Goal: Task Accomplishment & Management: Complete application form

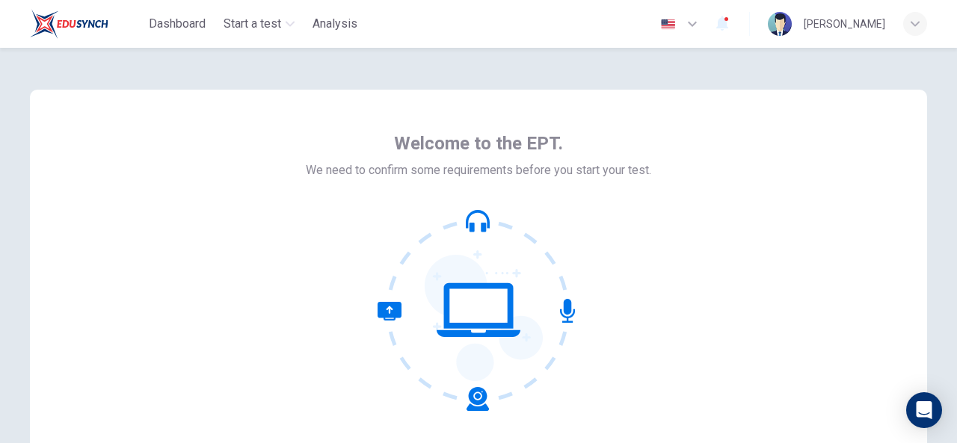
scroll to position [150, 0]
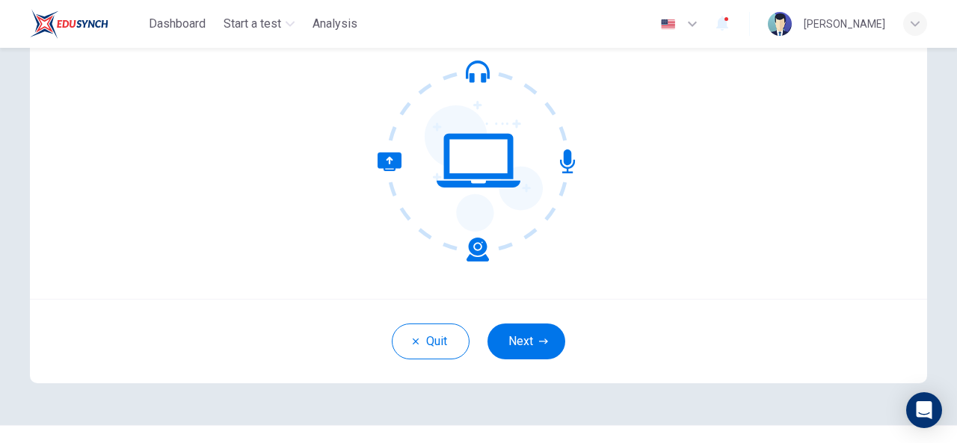
click at [535, 322] on div "Quit Next" at bounding box center [478, 341] width 897 height 84
click at [508, 334] on button "Next" at bounding box center [526, 342] width 78 height 36
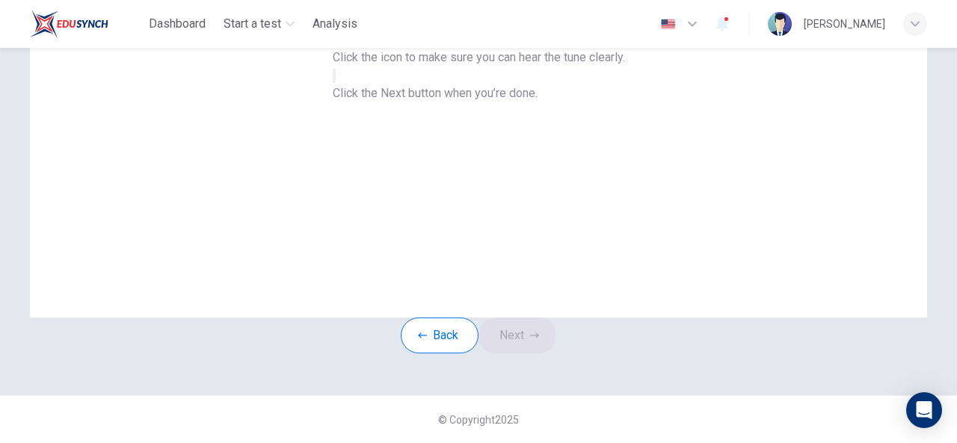
click at [336, 83] on button "button" at bounding box center [334, 76] width 3 height 14
click at [528, 343] on button "Next" at bounding box center [517, 336] width 78 height 36
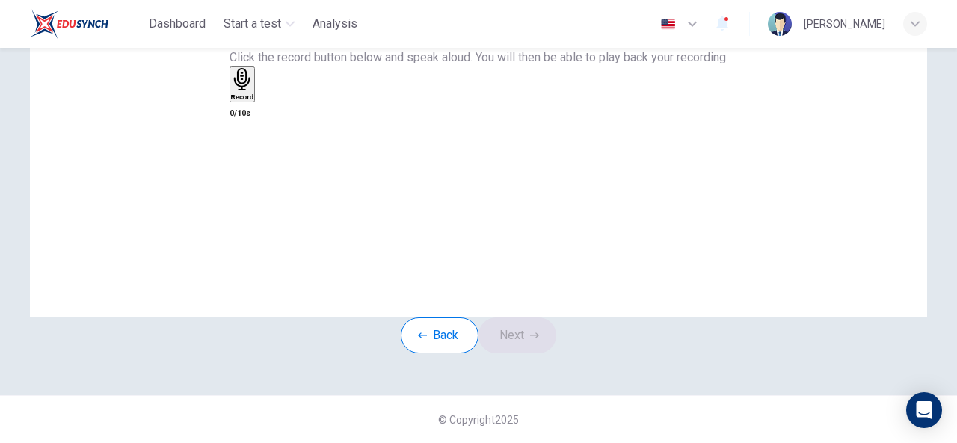
click at [254, 101] on h6 "Record" at bounding box center [242, 96] width 23 height 7
click at [259, 99] on icon "button" at bounding box center [259, 99] width 0 height 0
click at [525, 327] on button "Next" at bounding box center [517, 336] width 78 height 36
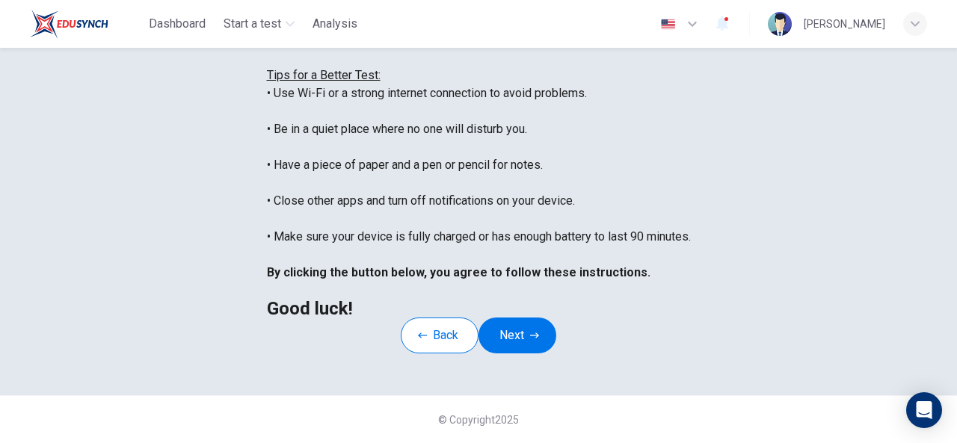
scroll to position [387, 0]
click at [519, 318] on button "Next" at bounding box center [517, 336] width 78 height 36
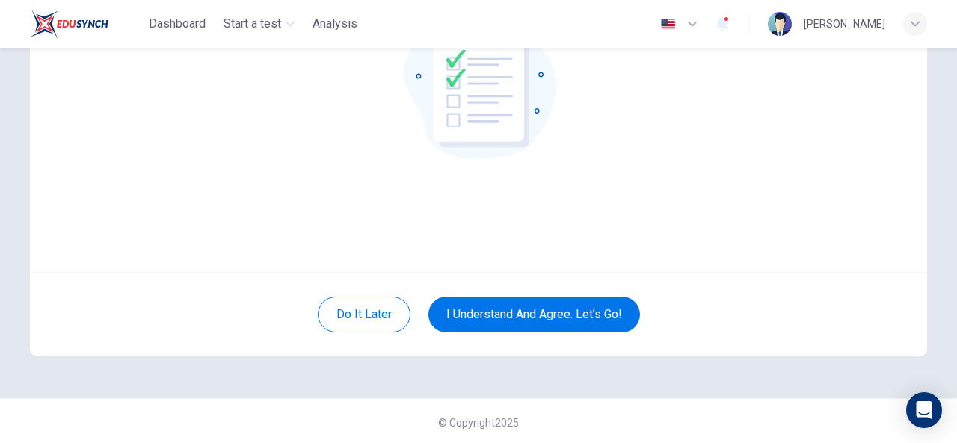
scroll to position [179, 0]
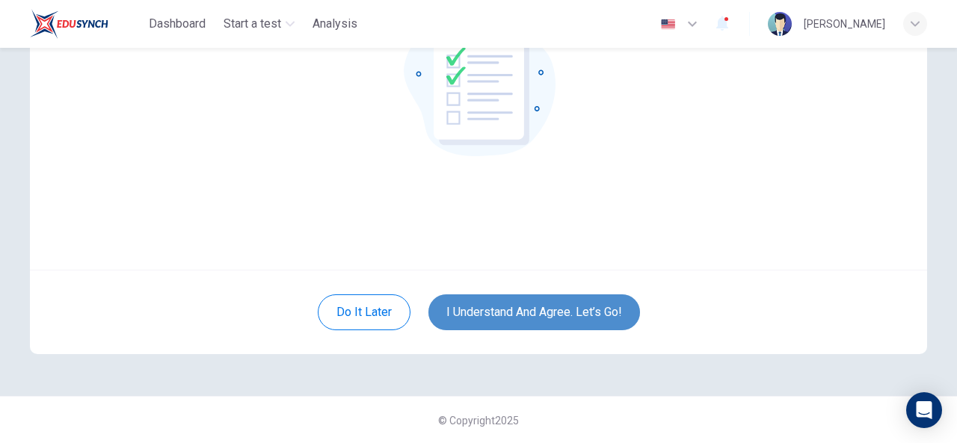
click at [523, 318] on button "I understand and agree. Let’s go!" at bounding box center [534, 313] width 212 height 36
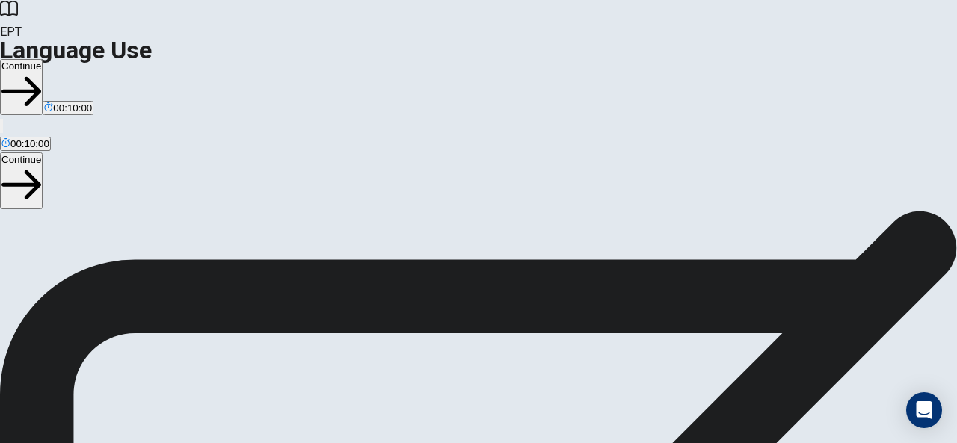
scroll to position [75, 0]
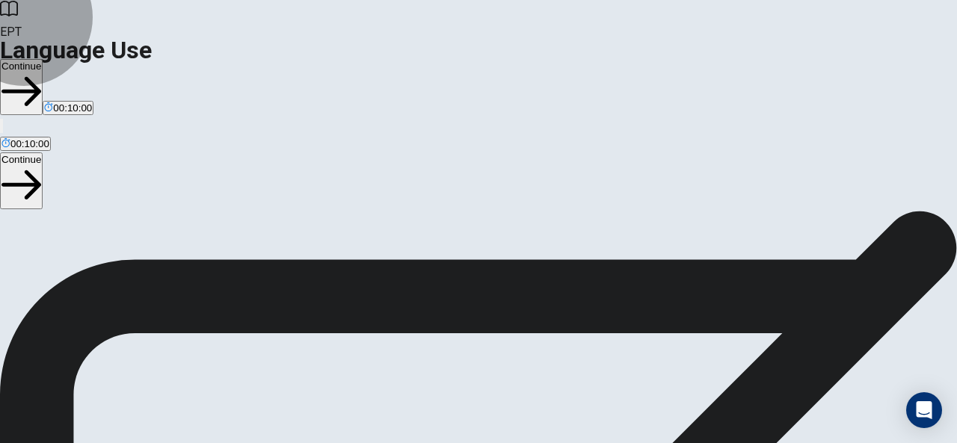
click at [43, 59] on button "Continue" at bounding box center [21, 87] width 43 height 56
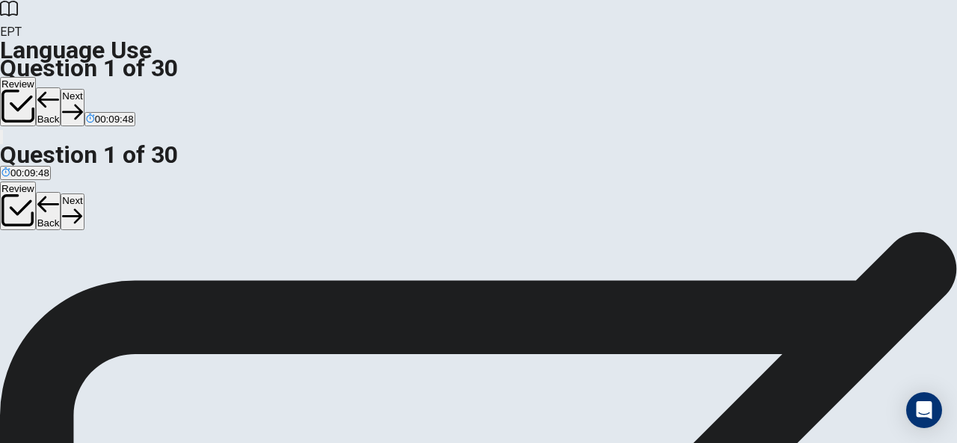
click at [67, 217] on span "through" at bounding box center [51, 211] width 34 height 11
click at [84, 89] on button "Next" at bounding box center [72, 107] width 23 height 37
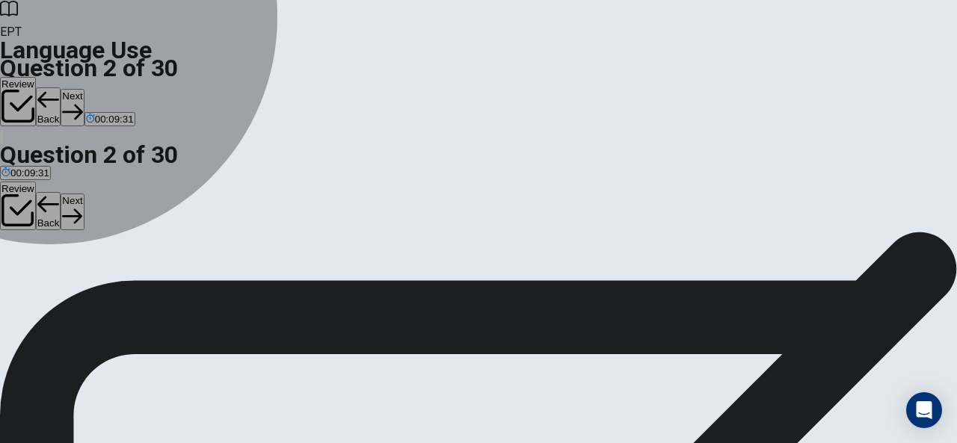
click at [86, 217] on span "had" at bounding box center [78, 211] width 16 height 11
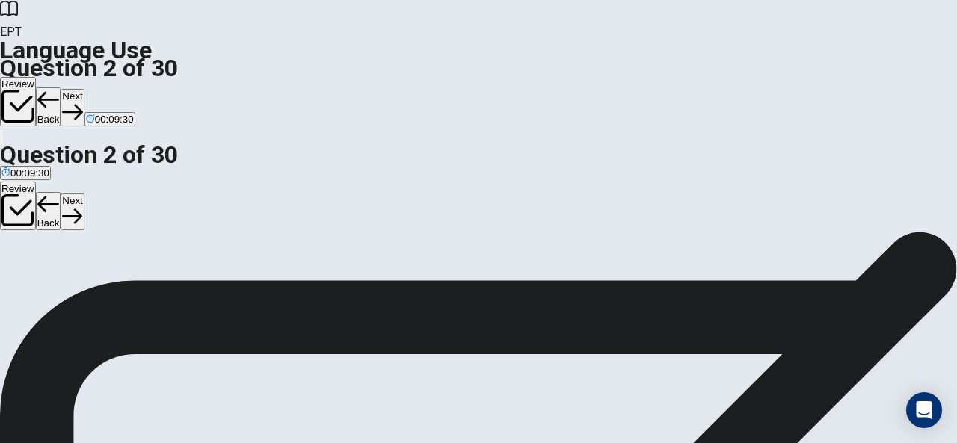
click at [84, 89] on button "Next" at bounding box center [72, 107] width 23 height 37
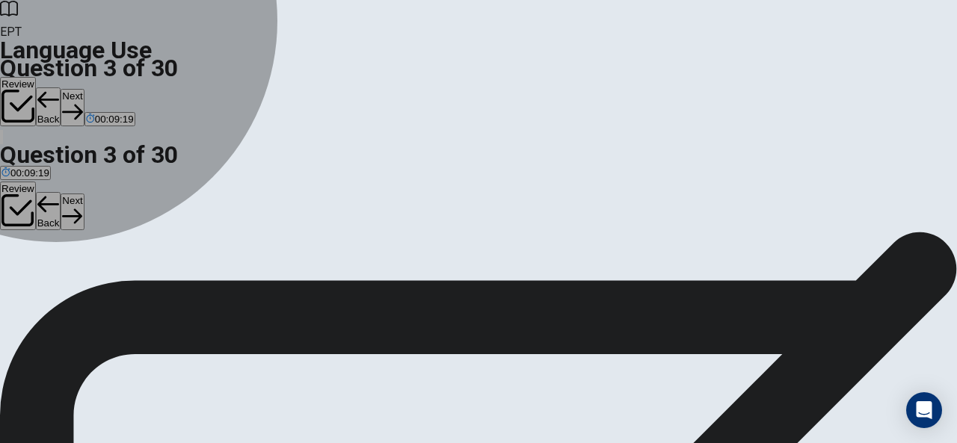
click at [137, 217] on span "is studying" at bounding box center [113, 211] width 47 height 11
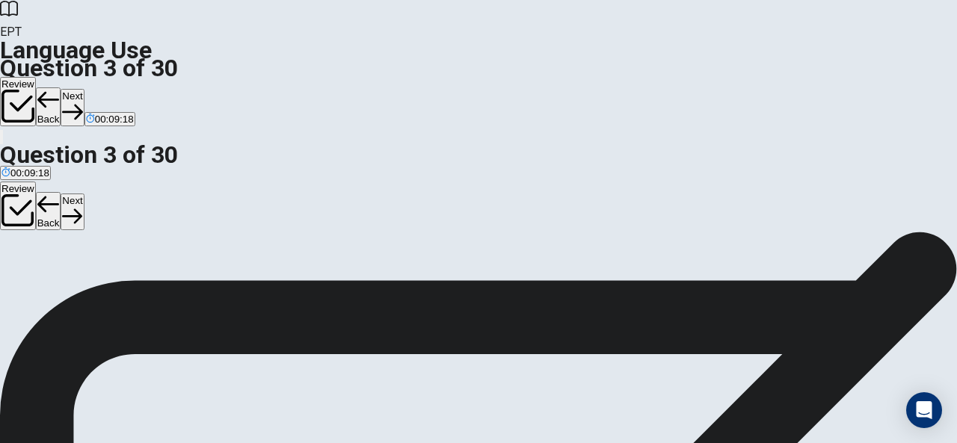
click at [84, 89] on button "Next" at bounding box center [72, 107] width 23 height 37
drag, startPoint x: 412, startPoint y: 209, endPoint x: 403, endPoint y: 210, distance: 9.1
click at [80, 210] on span "were having" at bounding box center [53, 211] width 54 height 11
click at [84, 89] on button "Next" at bounding box center [72, 107] width 23 height 37
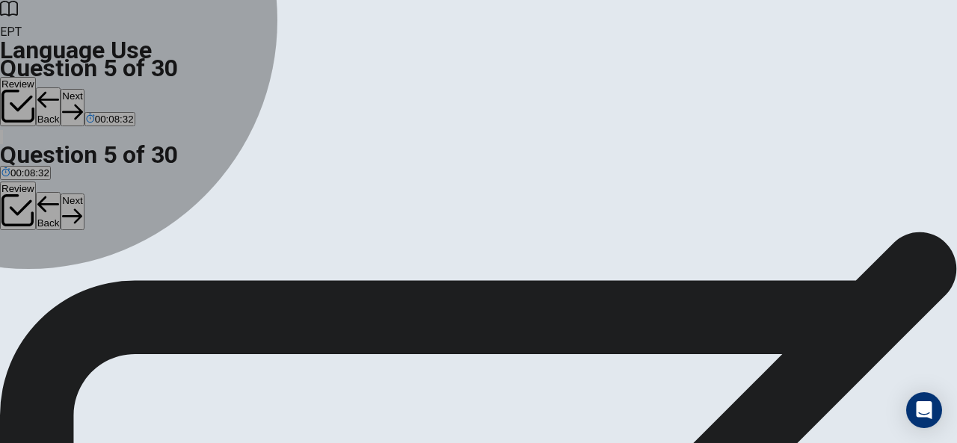
click at [49, 206] on div "B" at bounding box center [37, 199] width 25 height 11
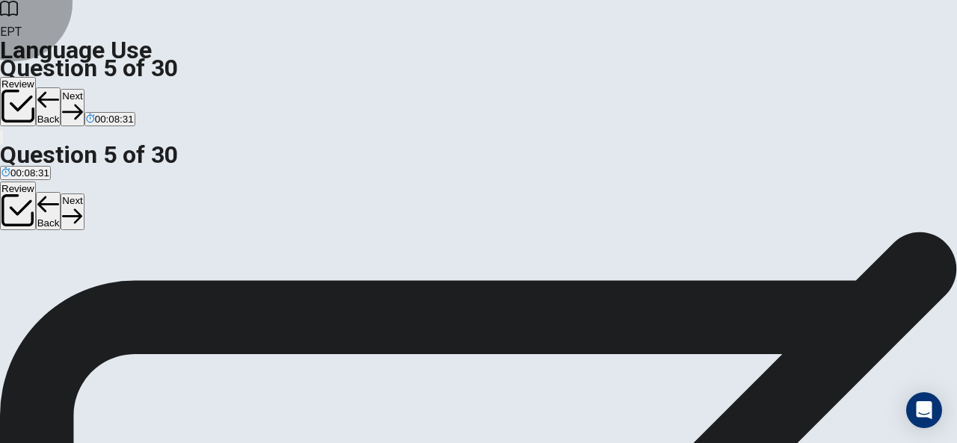
click at [84, 89] on button "Next" at bounding box center [72, 107] width 23 height 37
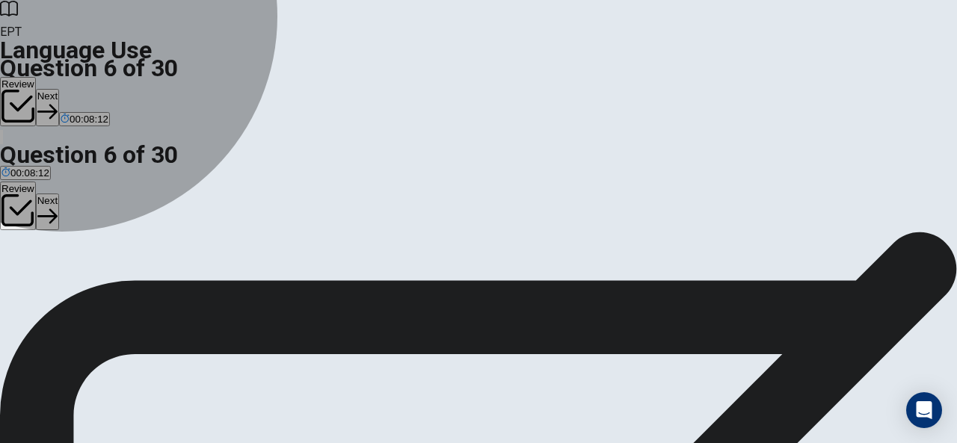
click at [113, 218] on button "D job" at bounding box center [104, 205] width 16 height 25
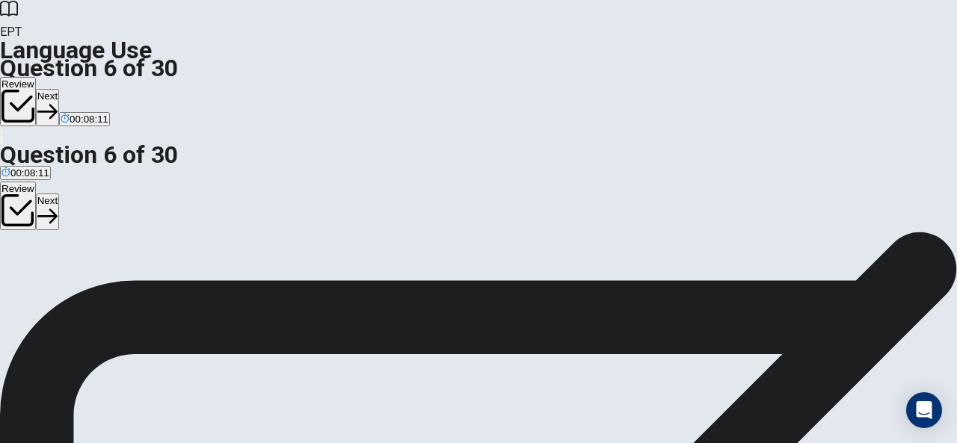
click at [59, 89] on button "Next" at bounding box center [47, 107] width 23 height 37
click at [200, 218] on button "D meeting" at bounding box center [181, 205] width 38 height 25
click at [84, 89] on button "Next" at bounding box center [72, 107] width 23 height 37
click at [110, 215] on span "a set of steps" at bounding box center [80, 211] width 59 height 11
click at [84, 89] on button "Next" at bounding box center [72, 107] width 23 height 37
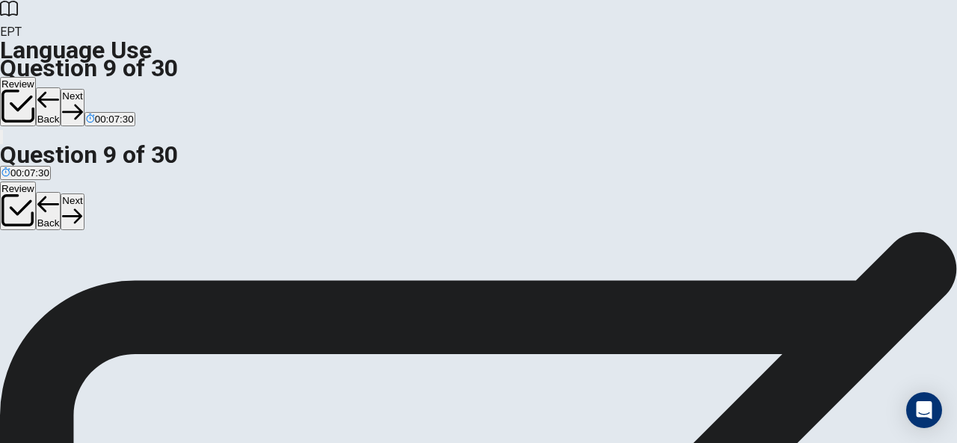
click at [99, 218] on button "C used" at bounding box center [86, 205] width 25 height 25
click at [712, 77] on div "Review Back Next 00:07:29" at bounding box center [478, 111] width 957 height 69
click at [84, 89] on button "Next" at bounding box center [72, 107] width 23 height 37
click at [80, 217] on span "Do" at bounding box center [73, 211] width 13 height 11
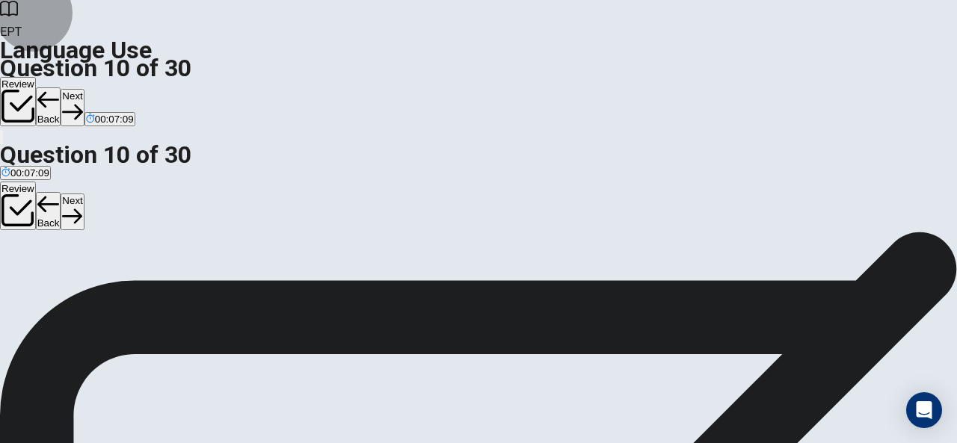
click at [84, 89] on button "Next" at bounding box center [72, 107] width 23 height 37
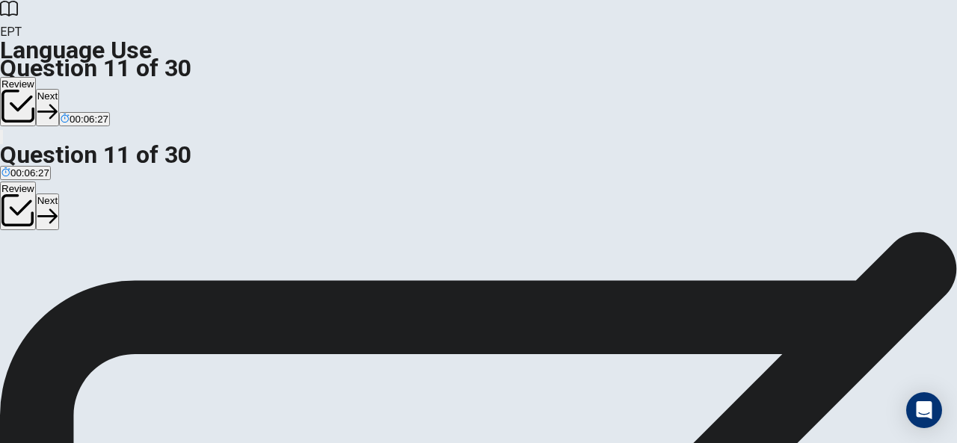
click at [185, 217] on span "was finished" at bounding box center [158, 211] width 55 height 11
click at [80, 206] on span "had been finished" at bounding box center [40, 211] width 78 height 11
click at [58, 102] on icon "button" at bounding box center [47, 112] width 20 height 20
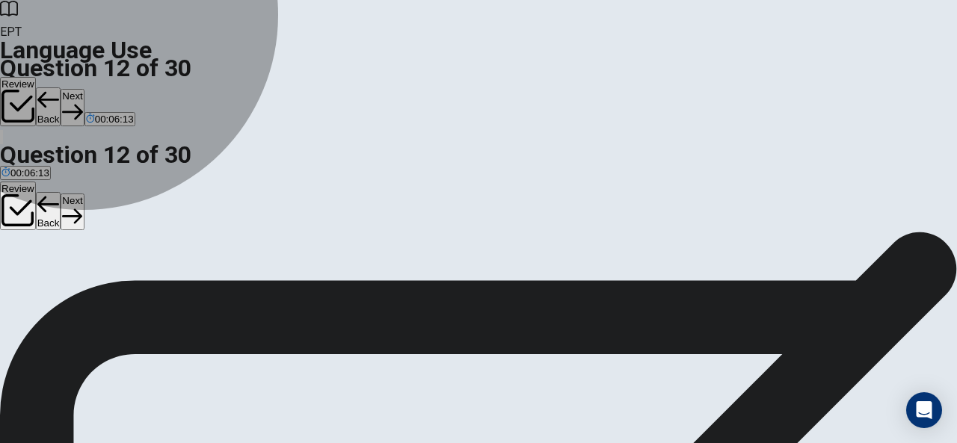
click at [31, 193] on button "A will be" at bounding box center [15, 205] width 31 height 25
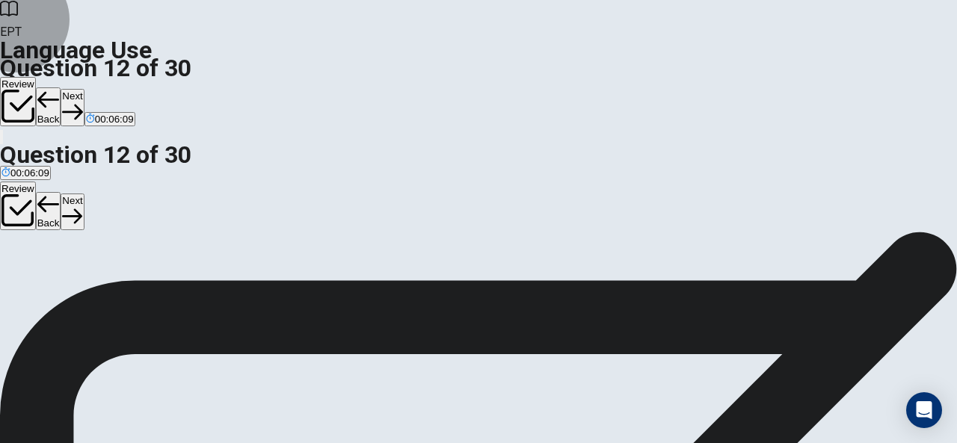
click at [84, 89] on button "Next" at bounding box center [72, 107] width 23 height 37
click at [401, 217] on span "She said she is working on the project." at bounding box center [429, 211] width 170 height 11
click at [82, 102] on icon "button" at bounding box center [72, 112] width 20 height 20
click at [129, 218] on button "D arrive" at bounding box center [116, 205] width 28 height 25
click at [84, 89] on button "Next" at bounding box center [72, 107] width 23 height 37
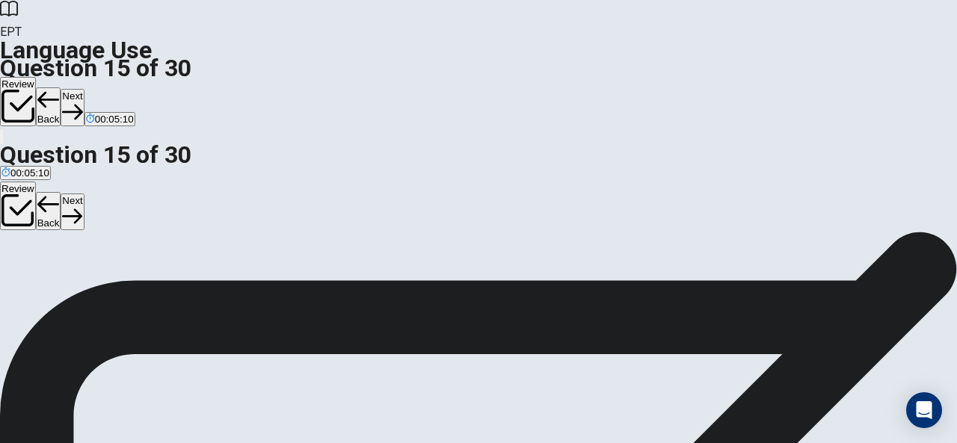
click at [81, 217] on button "B guess" at bounding box center [66, 205] width 30 height 25
click at [84, 89] on button "Next" at bounding box center [72, 107] width 23 height 37
click at [142, 218] on button "D Confuse" at bounding box center [122, 205] width 40 height 25
click at [59, 89] on button "Next" at bounding box center [47, 107] width 23 height 37
click at [370, 217] on span "A loud and angry reaction" at bounding box center [313, 211] width 113 height 11
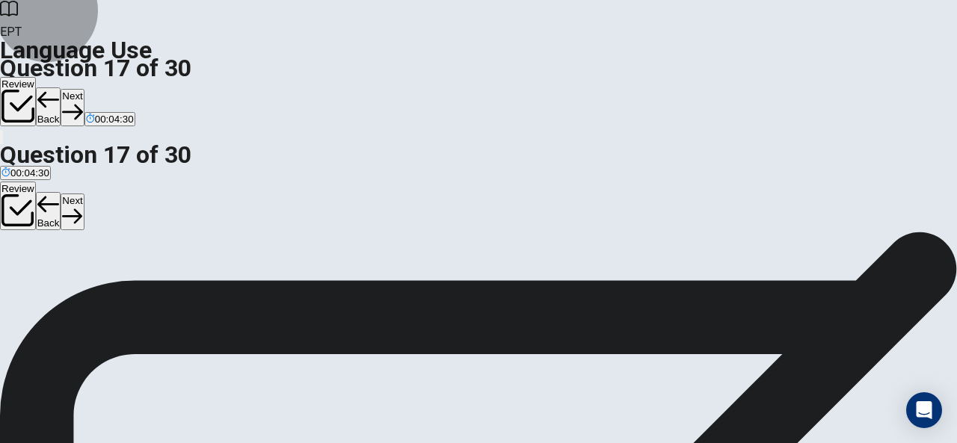
click at [82, 102] on icon "button" at bounding box center [72, 112] width 20 height 20
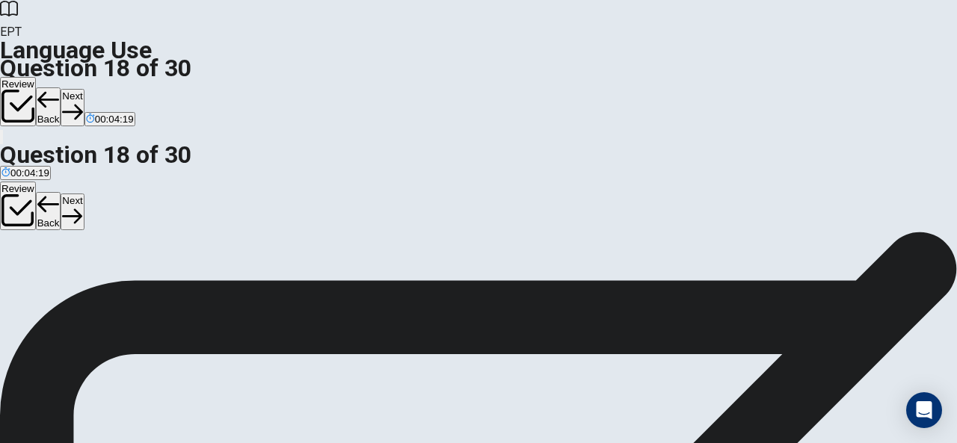
scroll to position [0, 0]
click at [221, 292] on span "change frequently" at bounding box center [180, 285] width 79 height 11
click at [84, 89] on button "Next" at bounding box center [72, 107] width 23 height 37
click at [47, 206] on span "Innovative" at bounding box center [24, 211] width 46 height 11
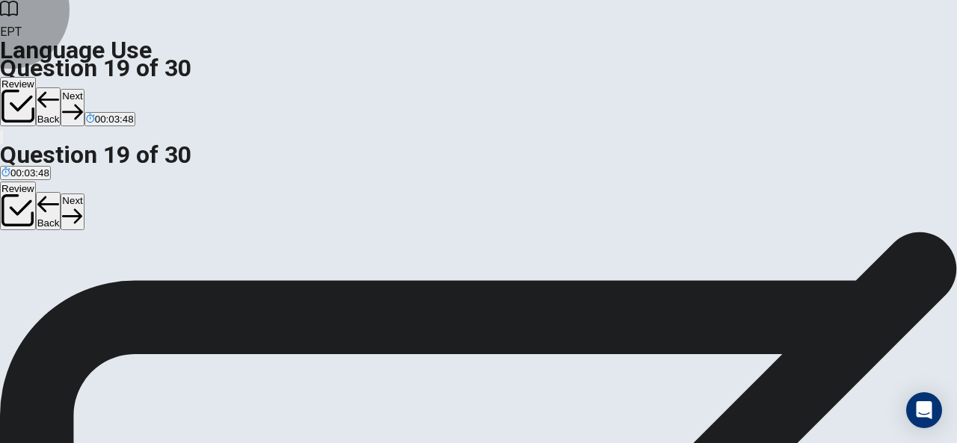
click at [84, 89] on button "Next" at bounding box center [72, 107] width 23 height 37
click at [113, 217] on span "sent" at bounding box center [103, 211] width 19 height 11
click at [84, 89] on button "Next" at bounding box center [72, 107] width 23 height 37
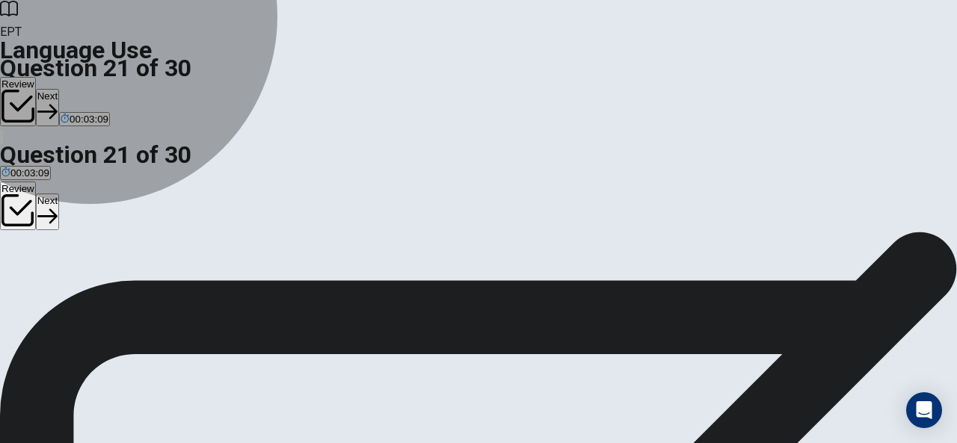
drag, startPoint x: 427, startPoint y: 280, endPoint x: 428, endPoint y: 265, distance: 15.8
click at [132, 218] on button "C had found" at bounding box center [108, 205] width 47 height 25
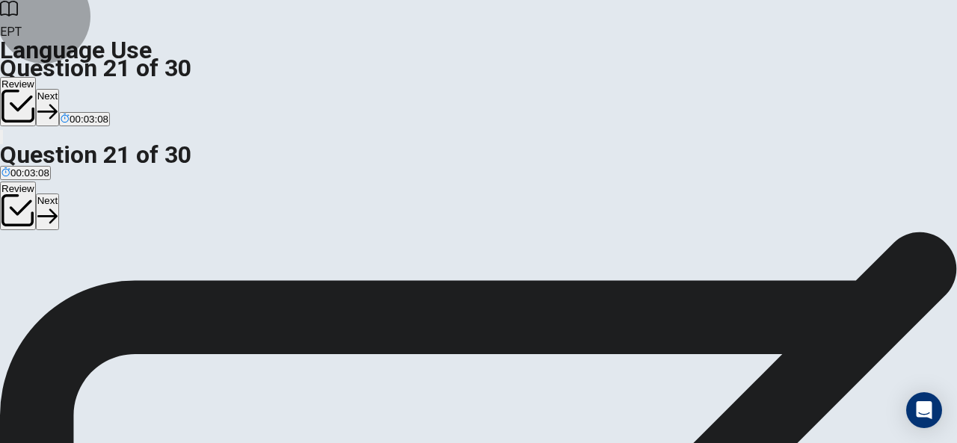
click at [59, 89] on button "Next" at bounding box center [47, 107] width 23 height 37
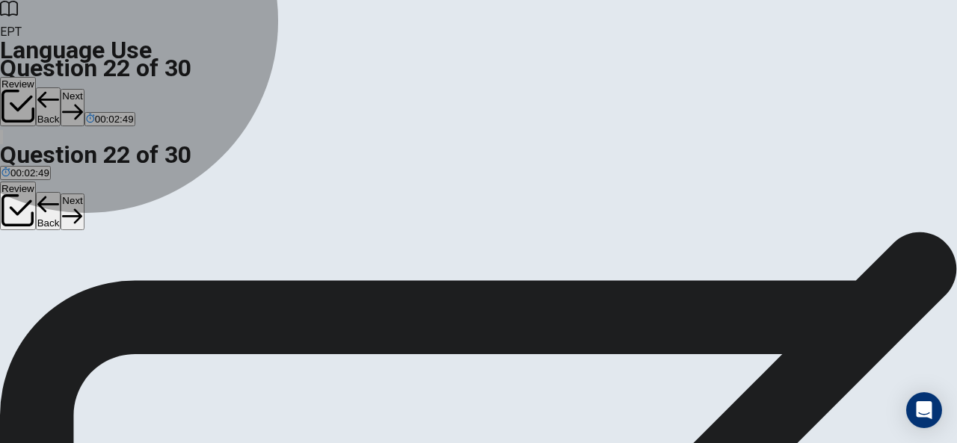
click at [134, 218] on button "D be sent" at bounding box center [116, 205] width 36 height 25
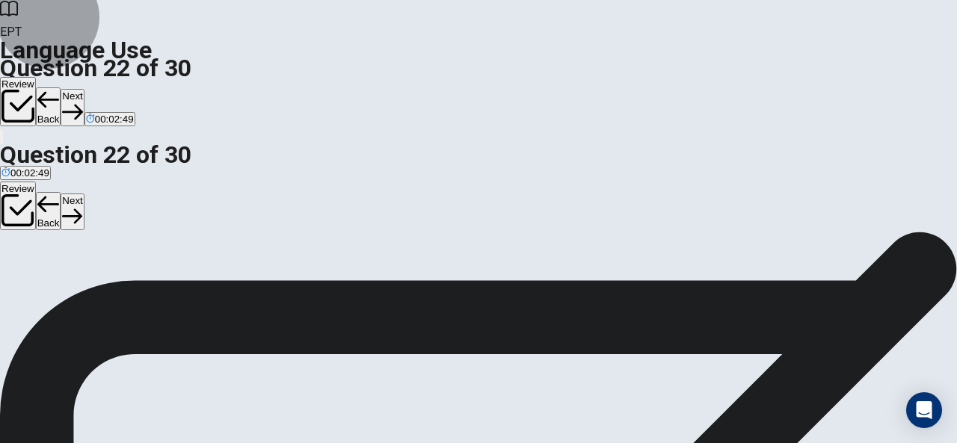
click at [82, 102] on icon "button" at bounding box center [72, 112] width 20 height 20
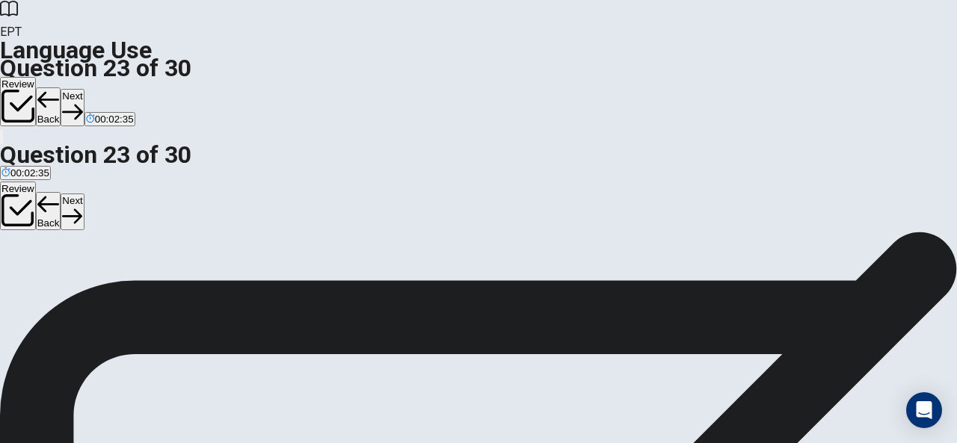
click at [111, 218] on button "C arrives" at bounding box center [94, 205] width 33 height 25
click at [84, 89] on button "Next" at bounding box center [72, 107] width 23 height 37
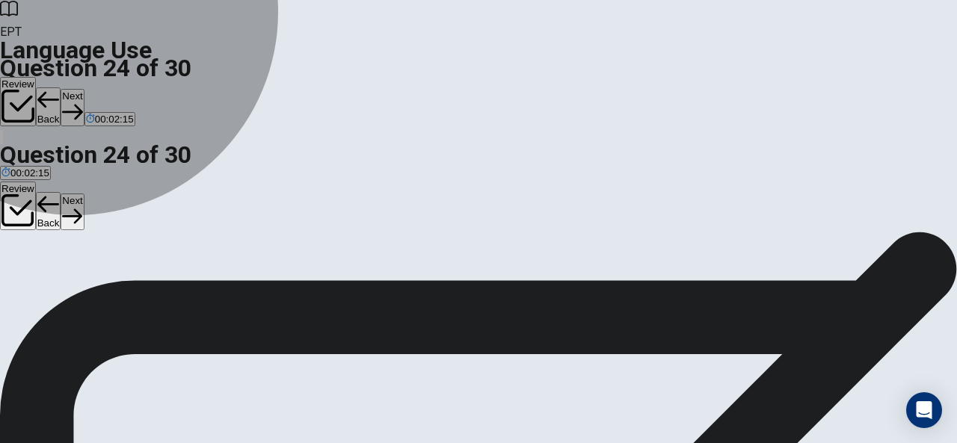
click at [100, 218] on button "C knew" at bounding box center [87, 205] width 26 height 25
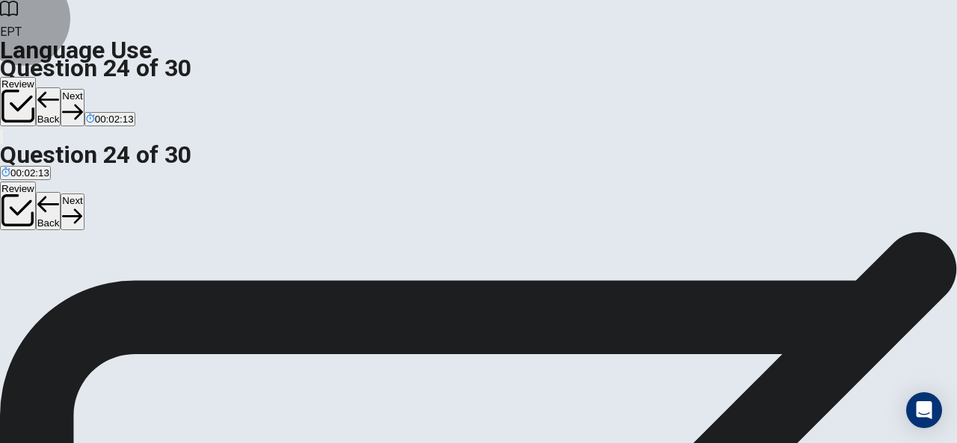
click at [84, 89] on button "Next" at bounding box center [72, 107] width 23 height 37
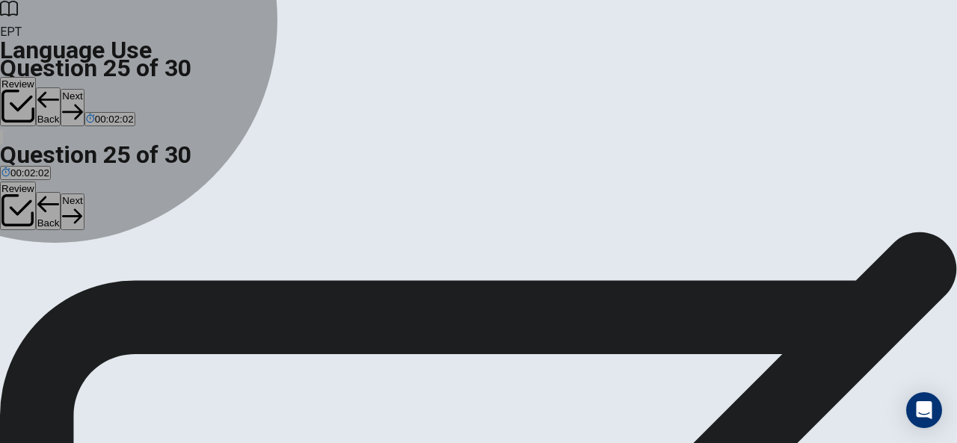
click at [93, 217] on span "Strengthen" at bounding box center [69, 211] width 49 height 11
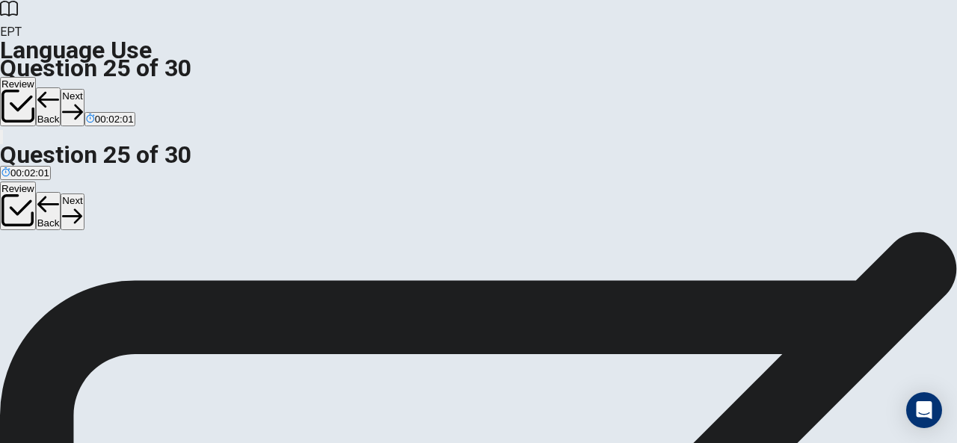
click at [84, 89] on button "Next" at bounding box center [72, 107] width 23 height 37
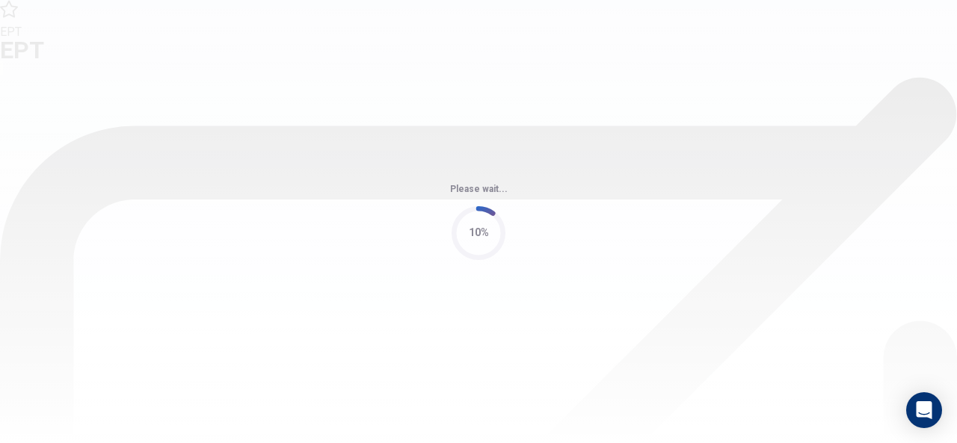
scroll to position [0, 0]
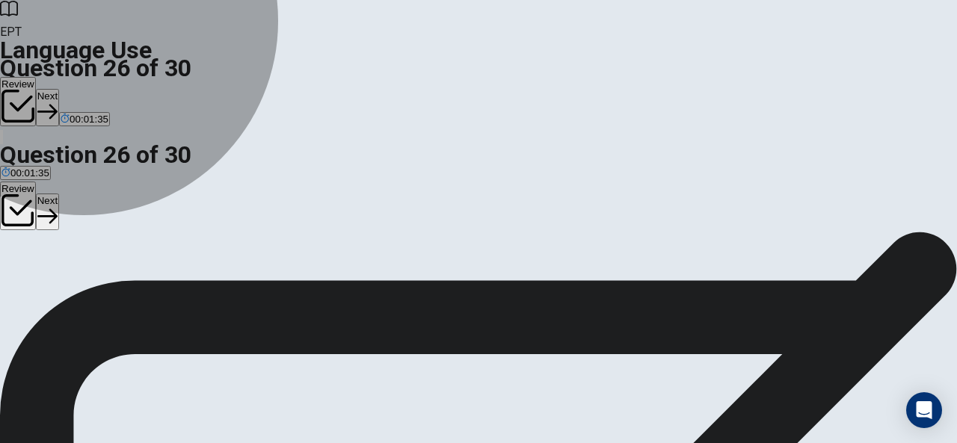
click at [150, 280] on span "Create or plan something cleverly" at bounding box center [75, 285] width 149 height 11
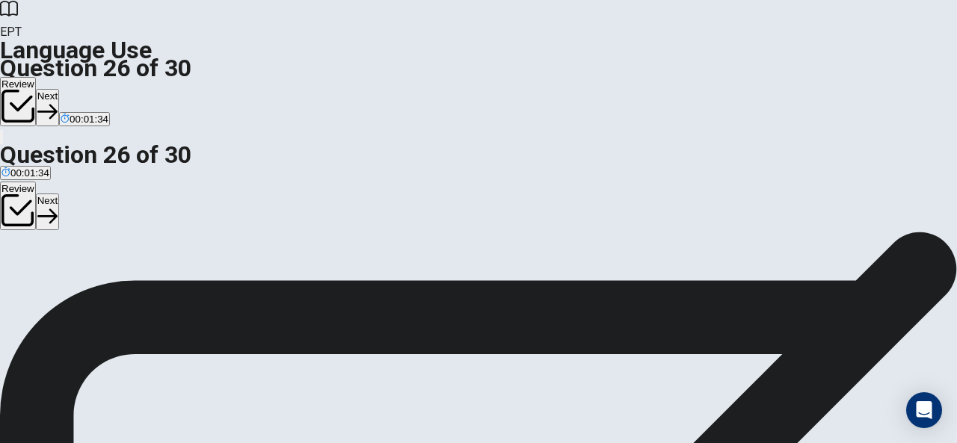
click at [59, 89] on button "Next" at bounding box center [47, 107] width 23 height 37
click at [50, 280] on button "B Bold" at bounding box center [38, 280] width 23 height 25
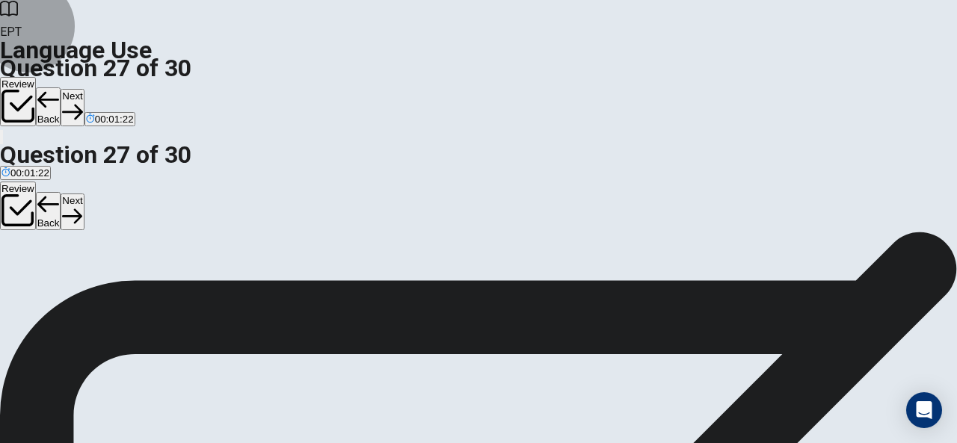
click at [84, 89] on button "Next" at bounding box center [72, 107] width 23 height 37
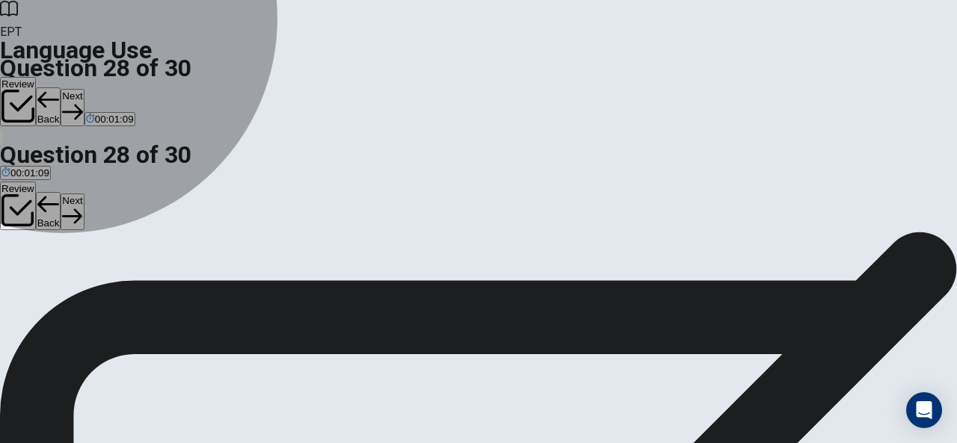
click at [161, 292] on span "Reserved" at bounding box center [139, 285] width 43 height 11
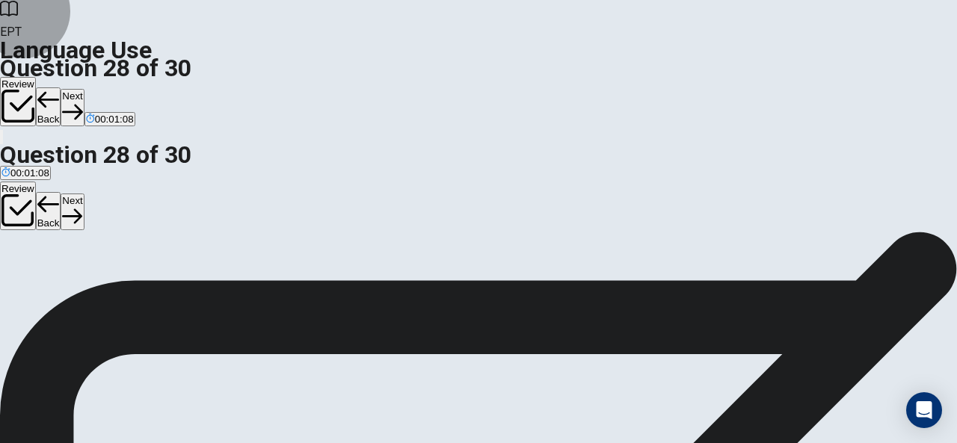
click at [84, 89] on button "Next" at bounding box center [72, 107] width 23 height 37
drag, startPoint x: 462, startPoint y: 339, endPoint x: 469, endPoint y: 335, distance: 7.7
click at [219, 292] on span "To compare side by side" at bounding box center [165, 285] width 108 height 11
click at [84, 89] on button "Next" at bounding box center [72, 107] width 23 height 37
click at [214, 292] on span "was submitted" at bounding box center [182, 285] width 64 height 11
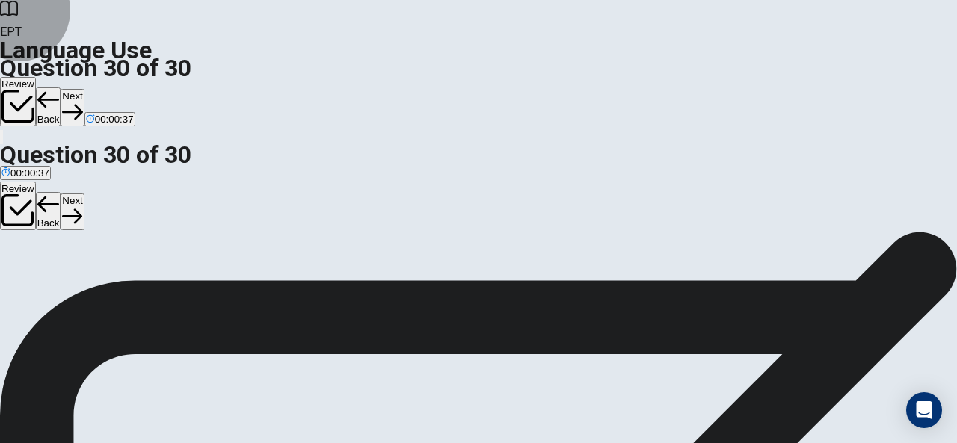
click at [84, 89] on button "Next" at bounding box center [72, 107] width 23 height 37
drag, startPoint x: 537, startPoint y: 391, endPoint x: 531, endPoint y: 385, distance: 9.0
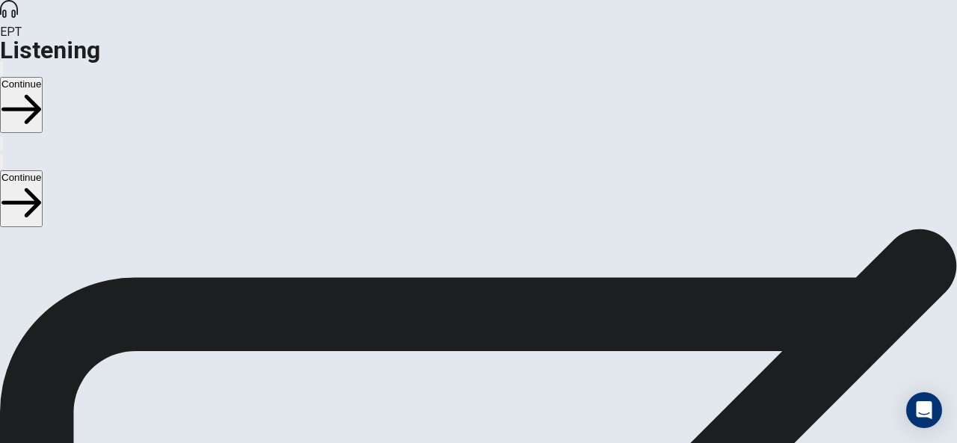
click at [41, 90] on icon "button" at bounding box center [21, 110] width 40 height 40
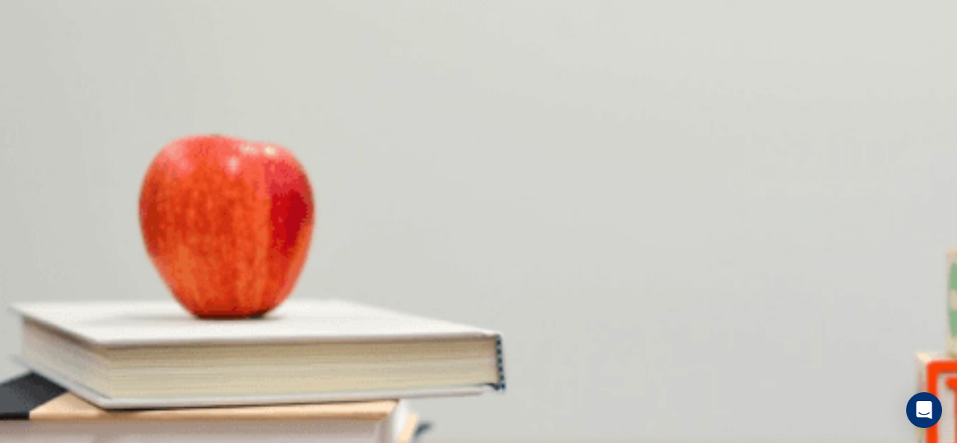
scroll to position [754, 0]
click at [174, 408] on button "D Three days" at bounding box center [147, 420] width 53 height 25
click at [33, 295] on span "[DATE]" at bounding box center [16, 300] width 31 height 11
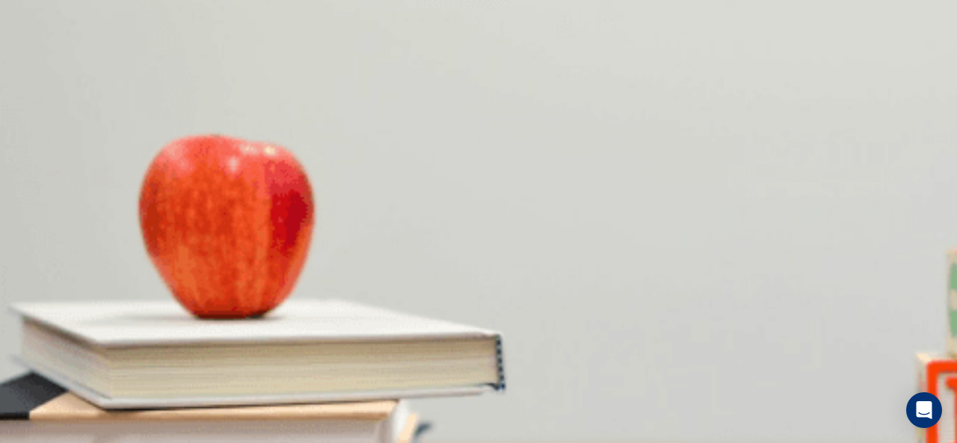
click at [339, 345] on button "B The client has requested an earlier deadline" at bounding box center [241, 357] width 197 height 25
click at [213, 403] on span "Two weeks" at bounding box center [188, 408] width 49 height 11
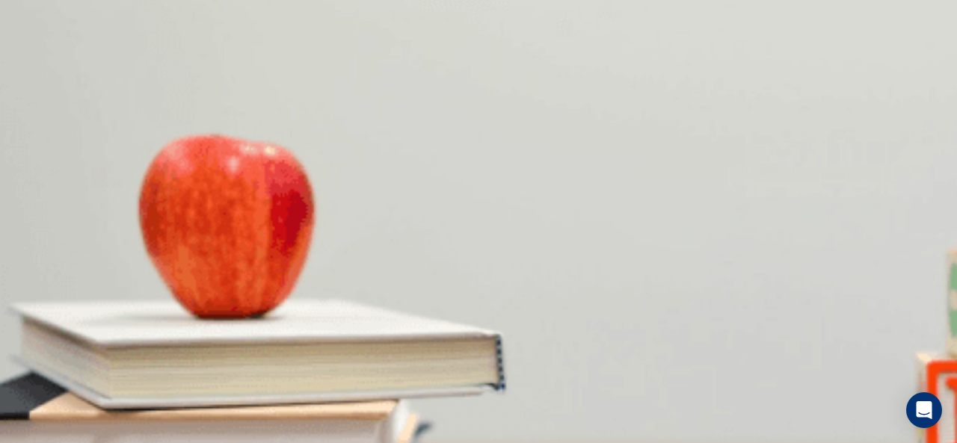
click at [43, 77] on button "Continue" at bounding box center [21, 105] width 43 height 56
click at [740, 443] on div at bounding box center [478, 443] width 957 height 0
click at [738, 443] on div at bounding box center [478, 443] width 957 height 0
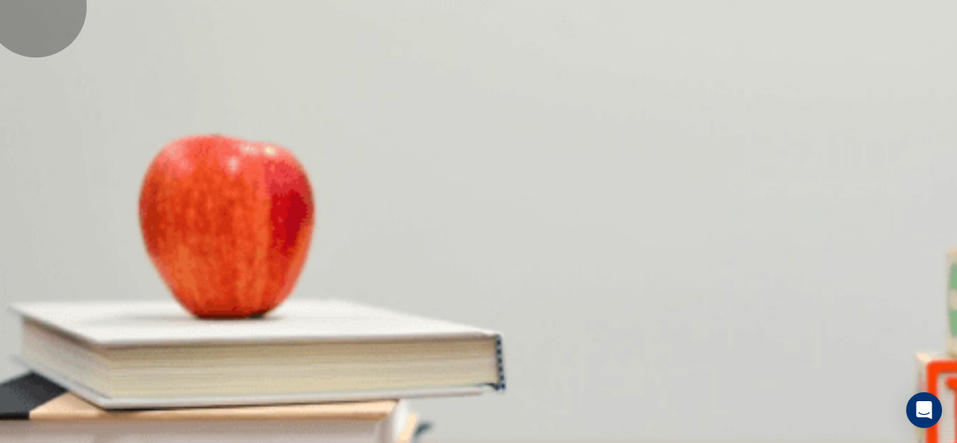
click at [43, 77] on button "Continue" at bounding box center [21, 105] width 43 height 56
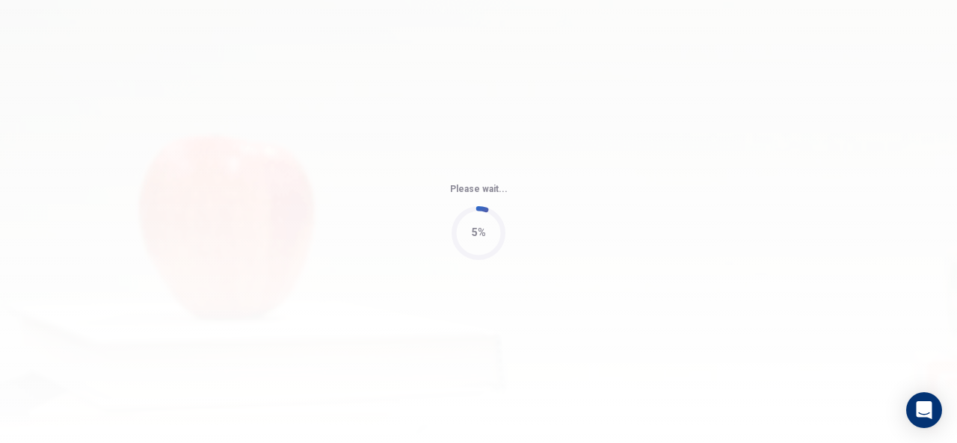
type input "82"
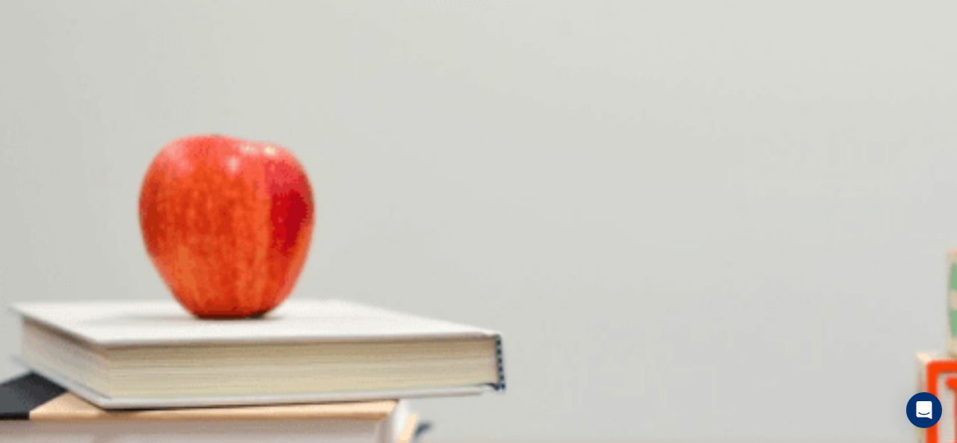
scroll to position [1105, 0]
click at [177, 381] on button "B Coffee, tea, and light snacks" at bounding box center [113, 393] width 129 height 25
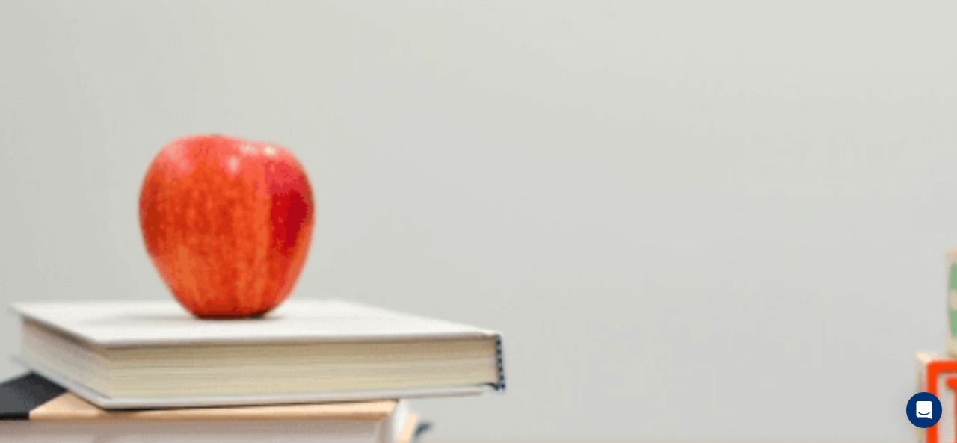
click at [135, 206] on span "Promote it online" at bounding box center [98, 211] width 75 height 11
click at [209, 256] on button "B Organizing the speakers" at bounding box center [153, 268] width 111 height 25
click at [438, 331] on span "Most slots are filled, but a few remain open" at bounding box center [343, 336] width 189 height 11
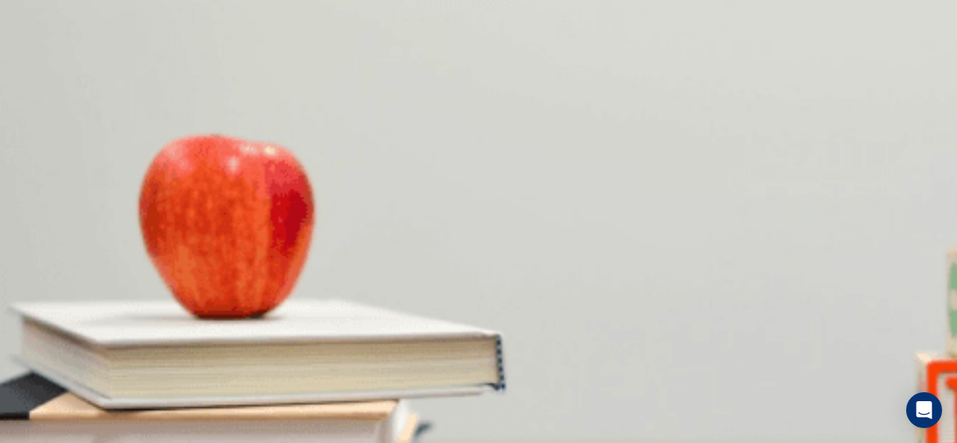
scroll to position [1384, 0]
click at [43, 77] on button "Continue" at bounding box center [21, 105] width 43 height 56
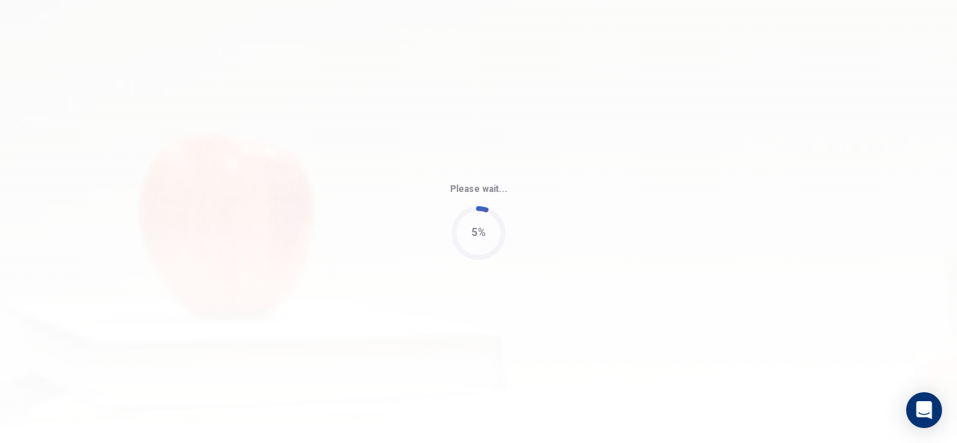
type input "65"
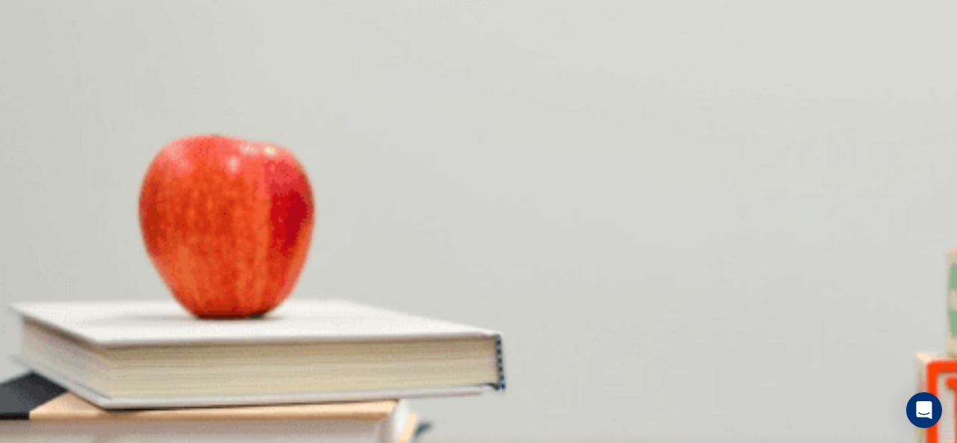
scroll to position [1346, 0]
click at [206, 315] on span "T-shirts for the volunteers" at bounding box center [149, 320] width 112 height 11
click at [125, 224] on span "Over 100" at bounding box center [104, 218] width 41 height 11
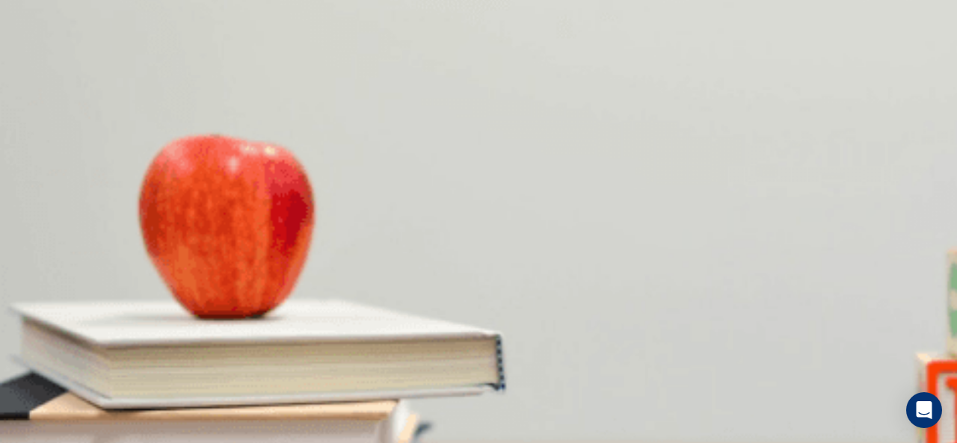
click at [505, 389] on button "D Follow up on the T-shirts" at bounding box center [477, 401] width 111 height 25
click at [106, 276] on span "Coffee, tea, and snacks" at bounding box center [53, 281] width 105 height 11
click at [342, 339] on span "Preparing a backup activity" at bounding box center [283, 344] width 120 height 11
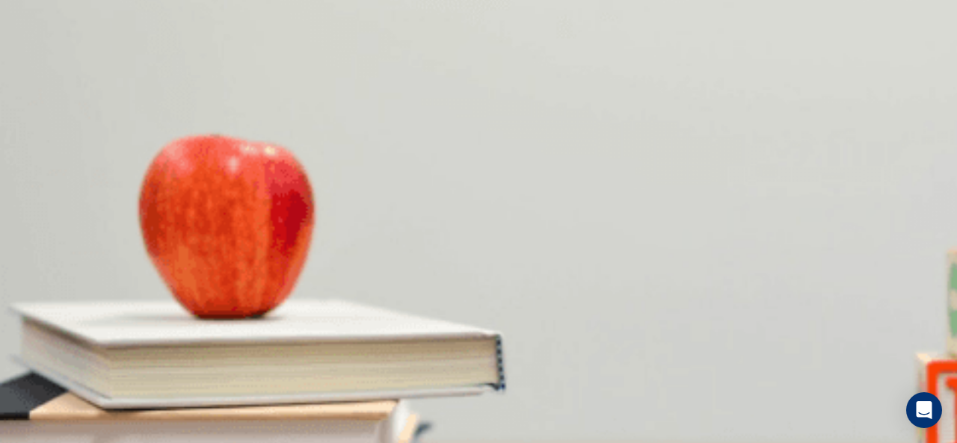
scroll to position [1159, 0]
click at [43, 77] on button "Continue" at bounding box center [21, 105] width 43 height 56
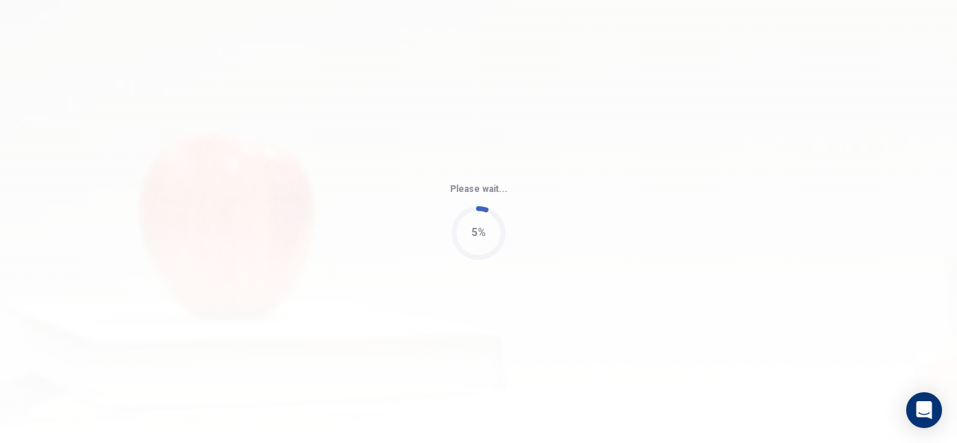
type input "73"
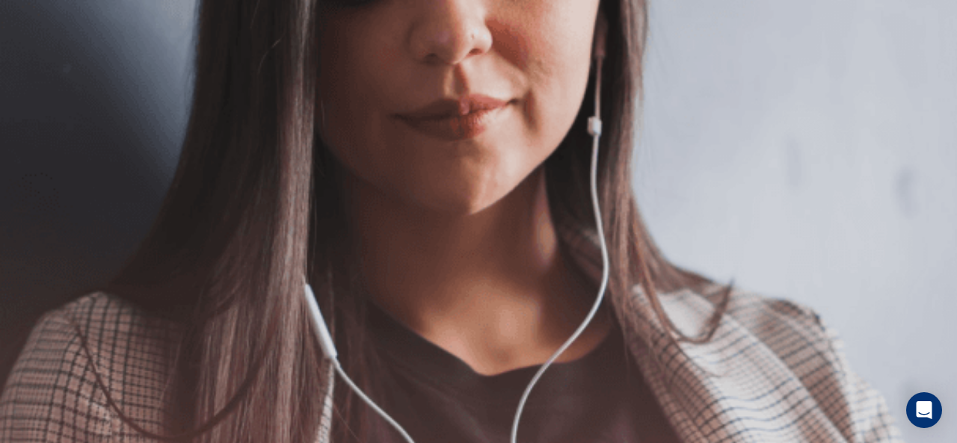
scroll to position [150, 0]
click at [43, 77] on button "Continue" at bounding box center [21, 105] width 43 height 56
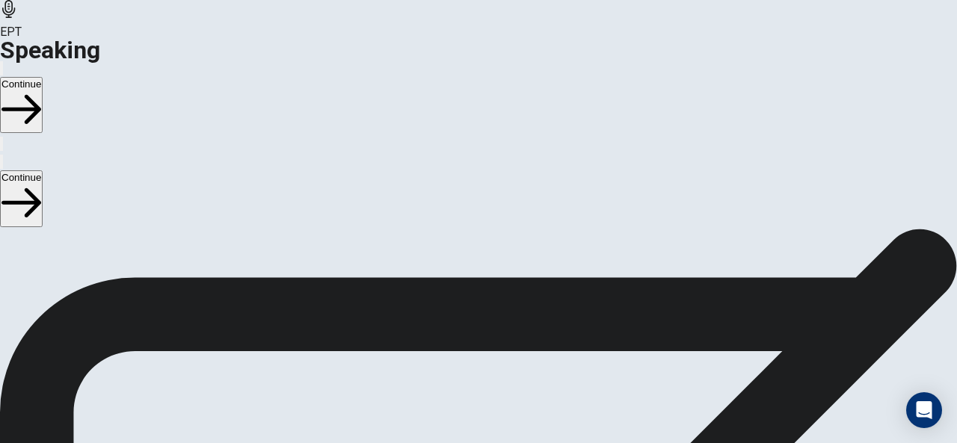
click at [476, 389] on icon "Play Audio" at bounding box center [469, 398] width 14 height 18
click at [462, 379] on button "Pause Audio" at bounding box center [460, 386] width 3 height 14
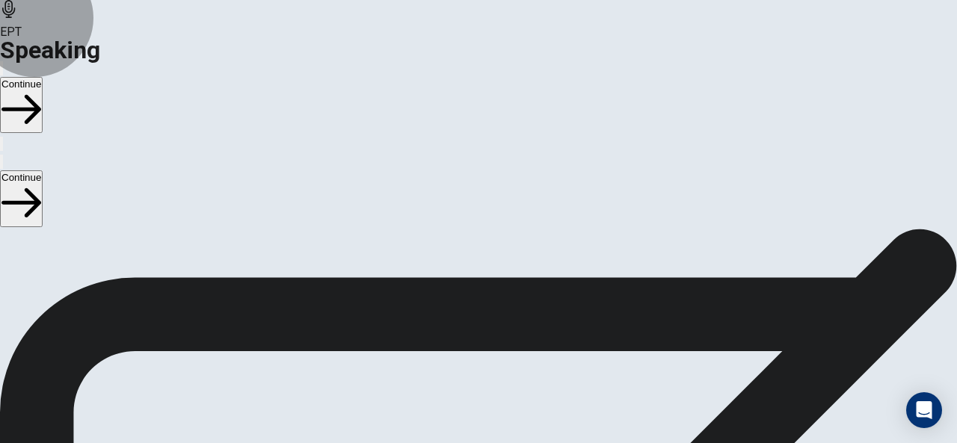
click at [43, 77] on button "Continue" at bounding box center [21, 105] width 43 height 56
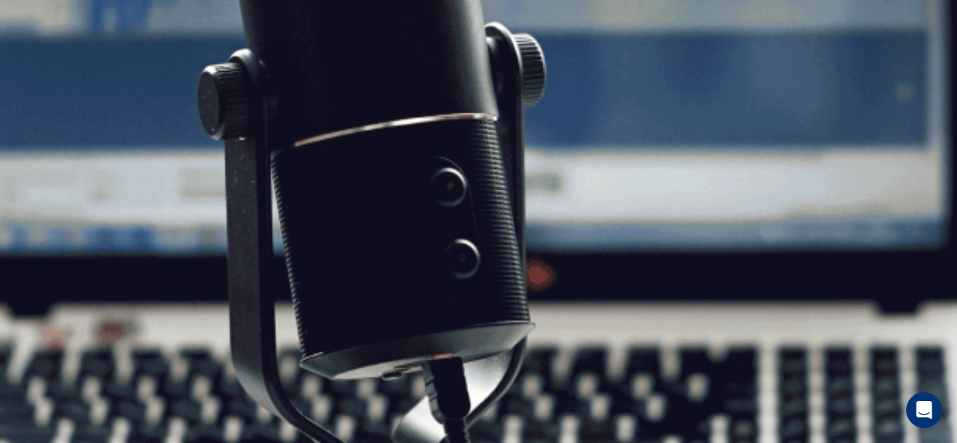
click at [43, 77] on button "Continue" at bounding box center [21, 105] width 43 height 56
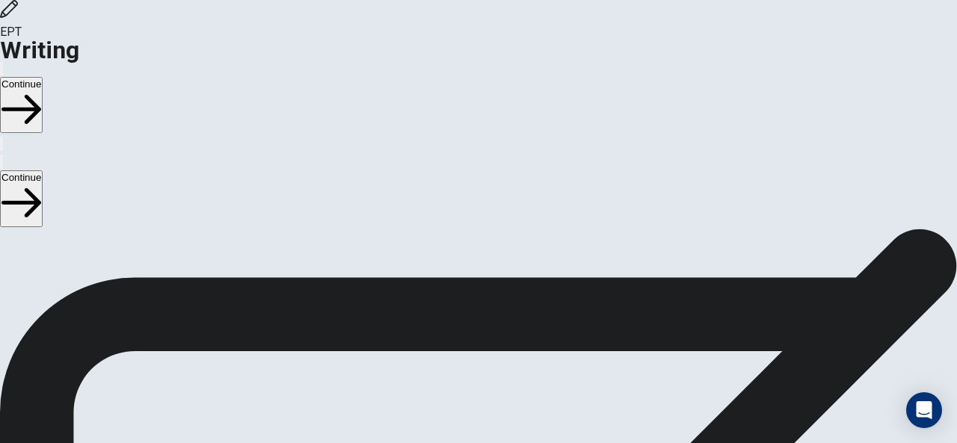
scroll to position [75, 0]
click at [840, 59] on div "Continue" at bounding box center [478, 105] width 957 height 93
click at [43, 77] on button "Continue" at bounding box center [21, 105] width 43 height 56
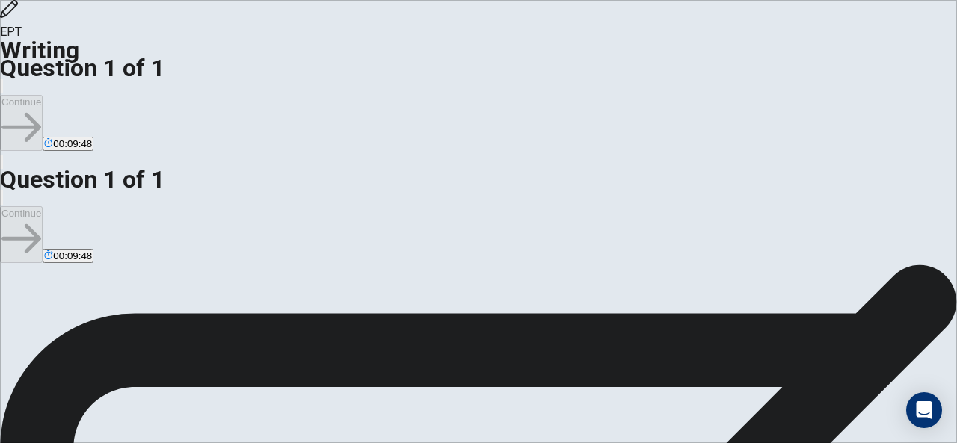
scroll to position [15, 0]
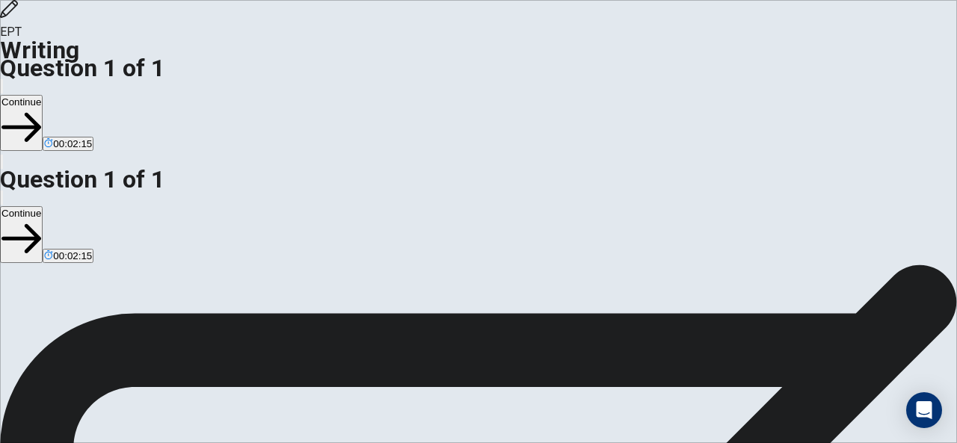
scroll to position [239, 0]
type textarea "Last year i did sometingh not realy good. Sommone tel to a girl that I like it,…"
click at [43, 95] on button "Continue" at bounding box center [21, 123] width 43 height 56
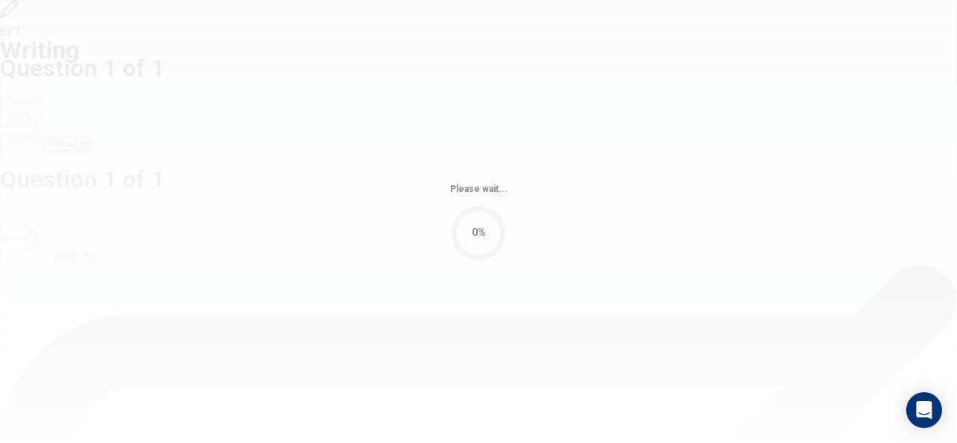
scroll to position [0, 0]
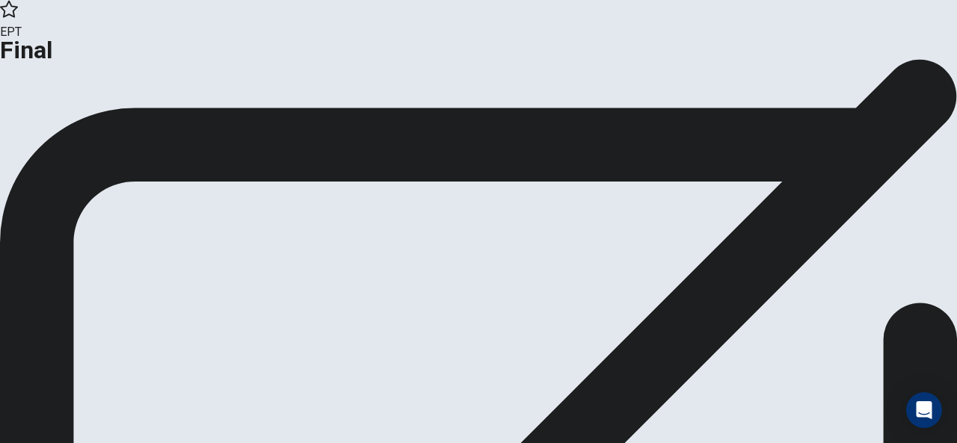
click at [120, 129] on icon "button" at bounding box center [112, 121] width 15 height 15
